Goal: Information Seeking & Learning: Learn about a topic

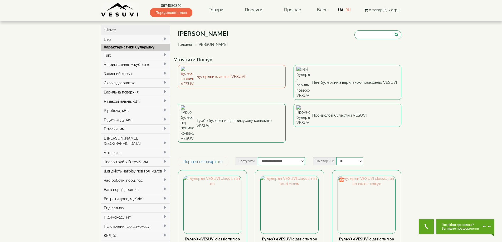
click at [218, 74] on link "Булер'яни класичні VESUVI" at bounding box center [232, 76] width 108 height 23
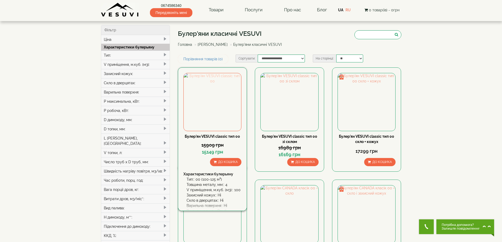
click at [221, 103] on img at bounding box center [212, 101] width 57 height 57
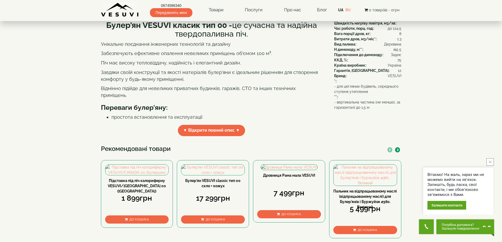
scroll to position [158, 0]
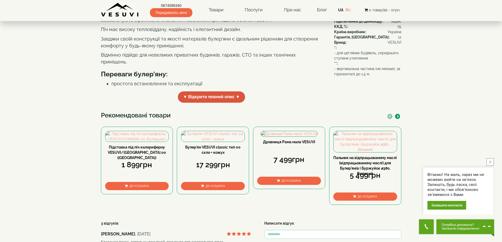
click at [229, 103] on span "▼ Відкрити повний опис ▼" at bounding box center [211, 96] width 67 height 11
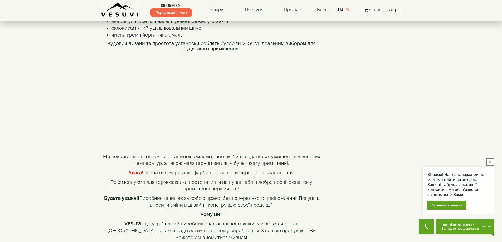
scroll to position [290, 0]
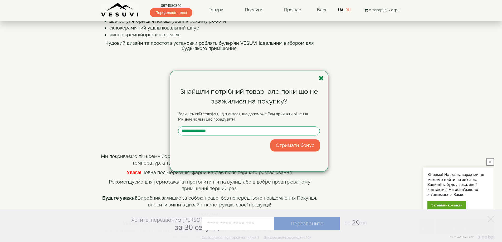
click at [320, 78] on icon "button" at bounding box center [321, 78] width 5 height 7
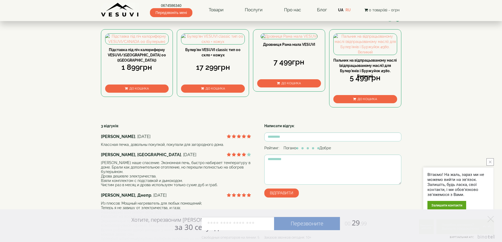
scroll to position [580, 0]
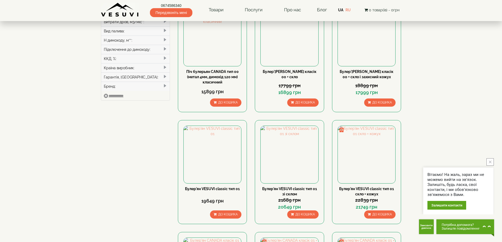
scroll to position [184, 0]
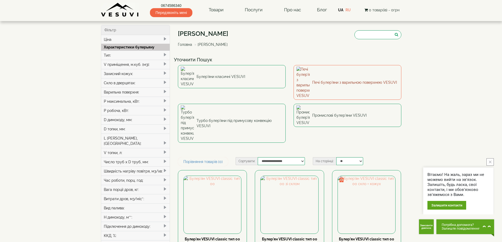
click at [327, 72] on link "Печі булер'яни з варильною поверхнею VESUVI" at bounding box center [348, 82] width 108 height 35
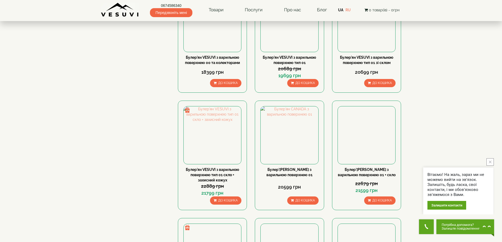
scroll to position [290, 0]
